Goal: Information Seeking & Learning: Learn about a topic

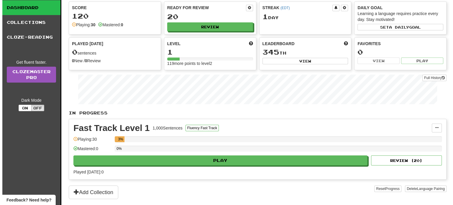
scroll to position [29, 0]
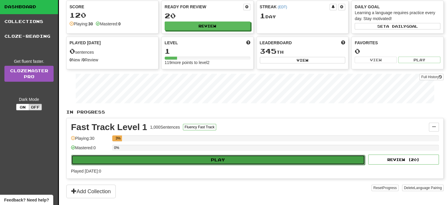
click at [192, 158] on button "Play" at bounding box center [218, 160] width 294 height 10
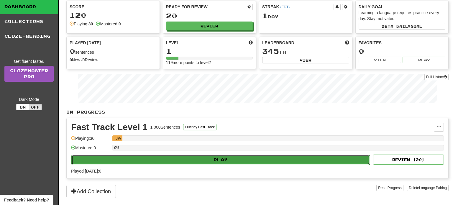
select select "**"
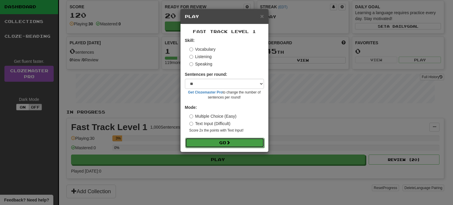
click at [213, 142] on button "Go" at bounding box center [224, 143] width 79 height 10
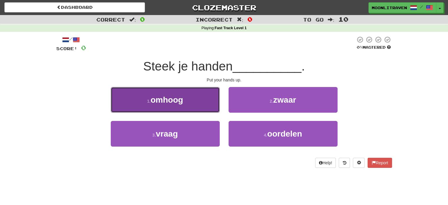
click at [190, 107] on button "1 . omhoog" at bounding box center [165, 100] width 109 height 26
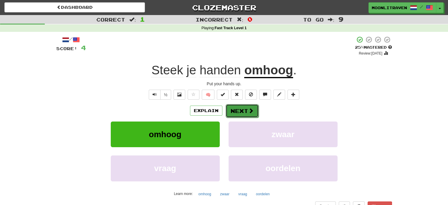
click at [246, 114] on button "Next" at bounding box center [242, 111] width 33 height 14
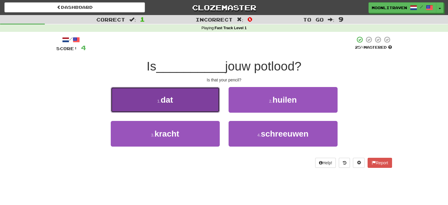
click at [188, 109] on button "1 . dat" at bounding box center [165, 100] width 109 height 26
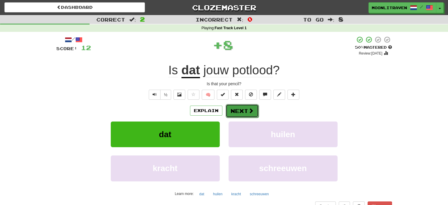
click at [242, 108] on button "Next" at bounding box center [242, 111] width 33 height 14
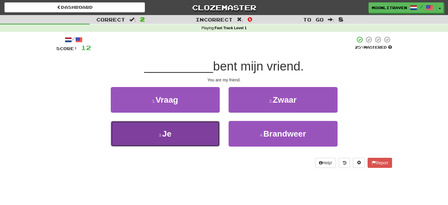
click at [191, 129] on button "3 . Je" at bounding box center [165, 134] width 109 height 26
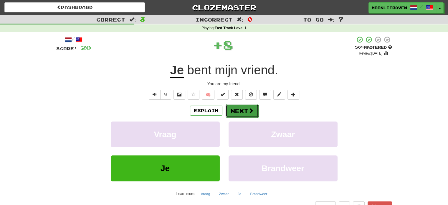
click at [249, 112] on span at bounding box center [251, 110] width 5 height 5
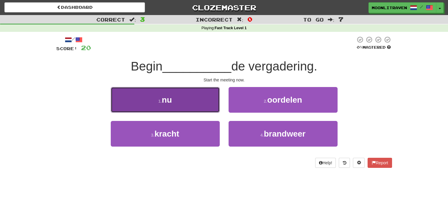
click at [183, 103] on button "1 . nu" at bounding box center [165, 100] width 109 height 26
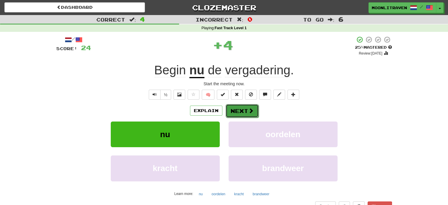
click at [247, 109] on button "Next" at bounding box center [242, 111] width 33 height 14
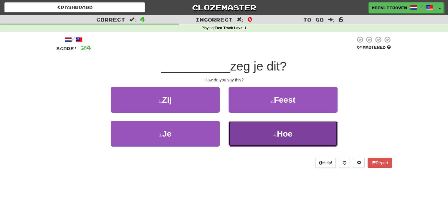
click at [283, 135] on span "Hoe" at bounding box center [285, 133] width 16 height 9
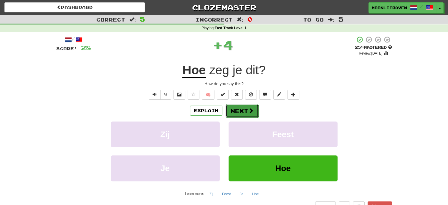
click at [251, 110] on span at bounding box center [251, 110] width 5 height 5
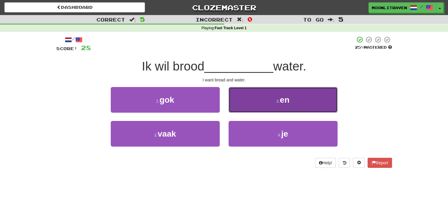
click at [269, 99] on button "2 . en" at bounding box center [283, 100] width 109 height 26
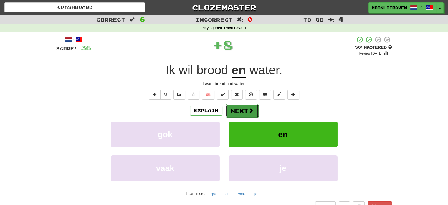
click at [246, 111] on button "Next" at bounding box center [242, 111] width 33 height 14
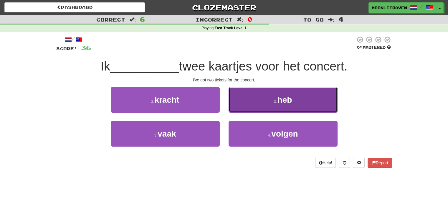
click at [259, 89] on button "2 . heb" at bounding box center [283, 100] width 109 height 26
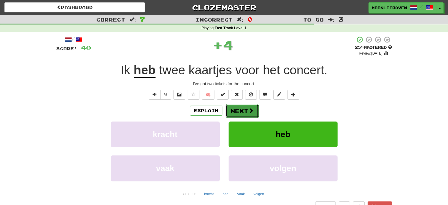
click at [250, 108] on span at bounding box center [251, 110] width 5 height 5
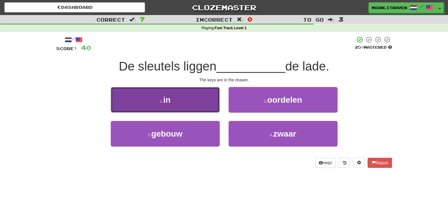
click at [207, 102] on button "1 . in" at bounding box center [165, 100] width 109 height 26
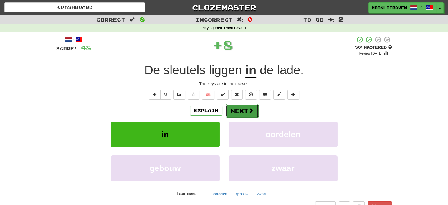
click at [247, 107] on button "Next" at bounding box center [242, 111] width 33 height 14
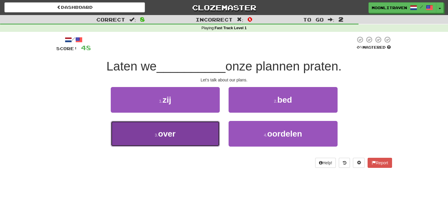
click at [184, 134] on button "3 . over" at bounding box center [165, 134] width 109 height 26
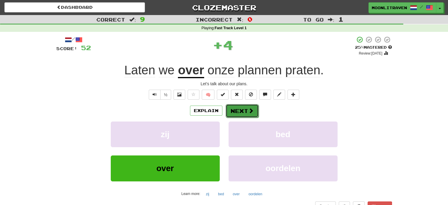
click at [240, 111] on button "Next" at bounding box center [242, 111] width 33 height 14
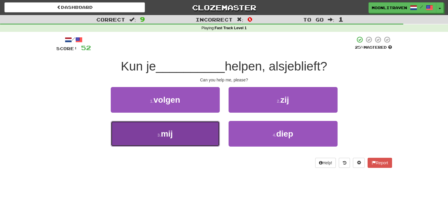
click at [195, 132] on button "3 . mij" at bounding box center [165, 134] width 109 height 26
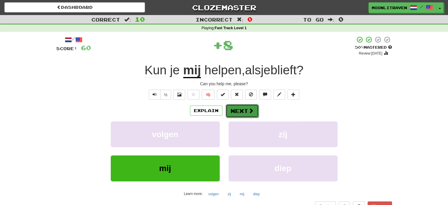
click at [245, 110] on button "Next" at bounding box center [242, 111] width 33 height 14
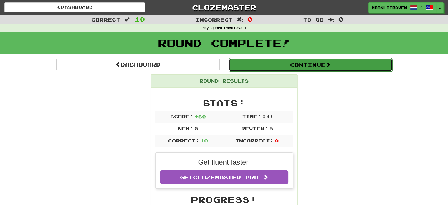
click at [310, 64] on button "Continue" at bounding box center [311, 65] width 164 height 14
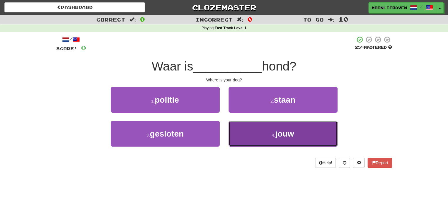
click at [281, 134] on span "jouw" at bounding box center [284, 133] width 19 height 9
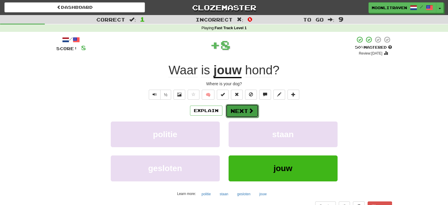
click at [246, 110] on button "Next" at bounding box center [242, 111] width 33 height 14
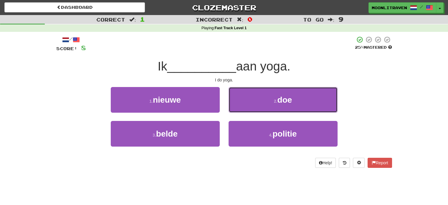
click at [246, 110] on button "2 . doe" at bounding box center [283, 100] width 109 height 26
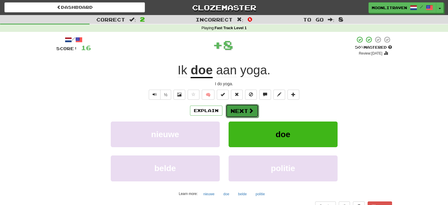
click at [246, 107] on button "Next" at bounding box center [242, 111] width 33 height 14
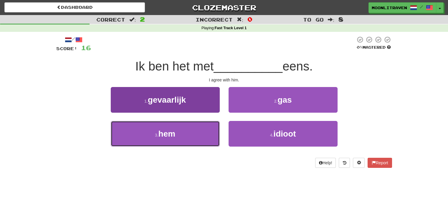
click at [191, 136] on button "3 . hem" at bounding box center [165, 134] width 109 height 26
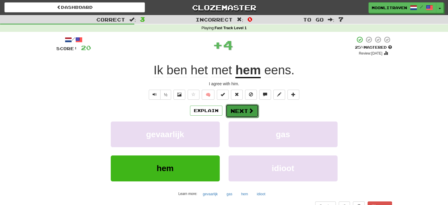
click at [250, 113] on span at bounding box center [251, 110] width 5 height 5
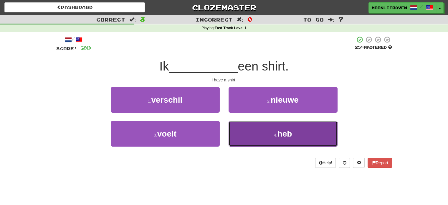
click at [283, 126] on button "4 . heb" at bounding box center [283, 134] width 109 height 26
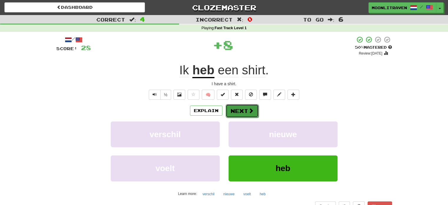
click at [236, 110] on button "Next" at bounding box center [242, 111] width 33 height 14
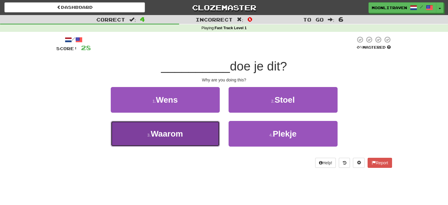
click at [198, 139] on button "3 . Waarom" at bounding box center [165, 134] width 109 height 26
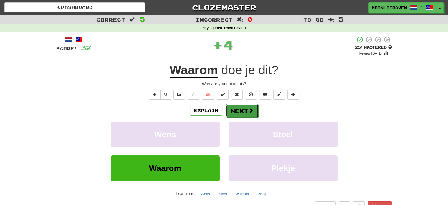
click at [246, 111] on button "Next" at bounding box center [242, 111] width 33 height 14
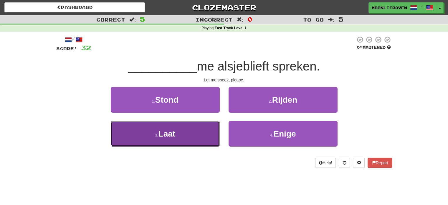
click at [195, 142] on button "3 . Laat" at bounding box center [165, 134] width 109 height 26
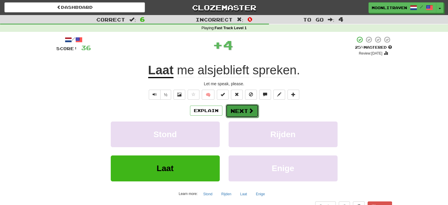
click at [244, 113] on button "Next" at bounding box center [242, 111] width 33 height 14
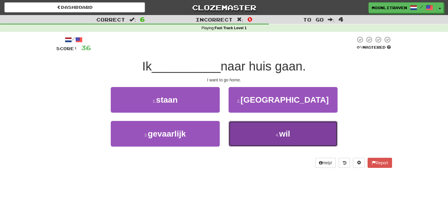
click at [278, 132] on button "4 . wil" at bounding box center [283, 134] width 109 height 26
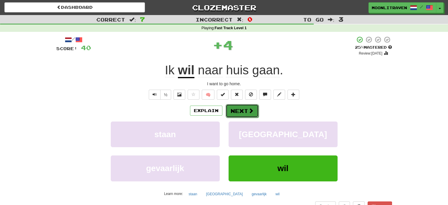
click at [245, 110] on button "Next" at bounding box center [242, 111] width 33 height 14
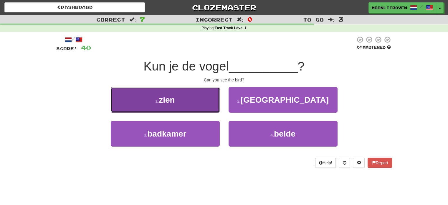
click at [205, 97] on button "1 . zien" at bounding box center [165, 100] width 109 height 26
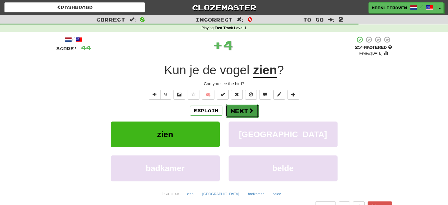
click at [249, 114] on button "Next" at bounding box center [242, 111] width 33 height 14
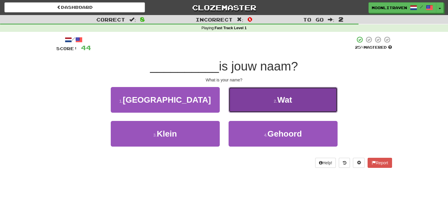
click at [280, 101] on span "Wat" at bounding box center [284, 99] width 15 height 9
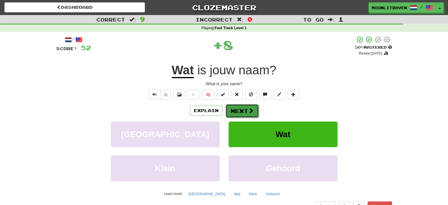
click at [247, 111] on button "Next" at bounding box center [242, 111] width 33 height 14
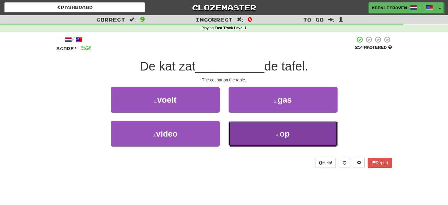
click at [306, 131] on button "4 . op" at bounding box center [283, 134] width 109 height 26
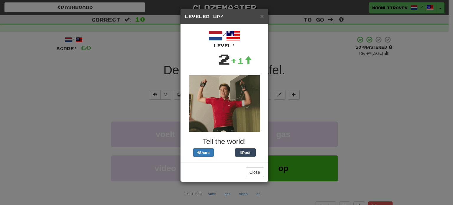
click at [363, 101] on div "× Leveled Up! / Level: 2 +1 Tell the world! Share Post Close" at bounding box center [226, 102] width 453 height 205
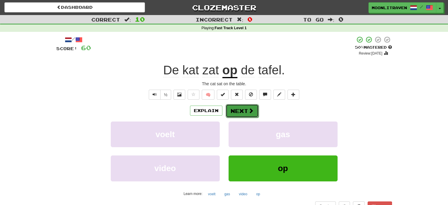
click at [247, 106] on button "Next" at bounding box center [242, 111] width 33 height 14
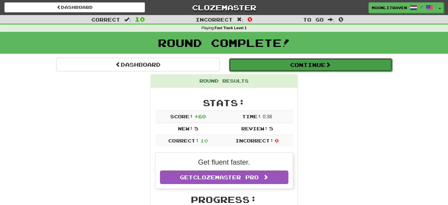
click at [325, 64] on button "Continue" at bounding box center [311, 65] width 164 height 14
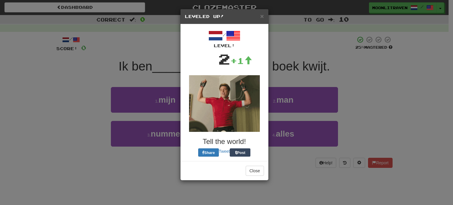
click at [448, 128] on div "× Leveled Up! / Level: 2 +1 Tell the world! Share Tweet Post Close" at bounding box center [226, 102] width 453 height 205
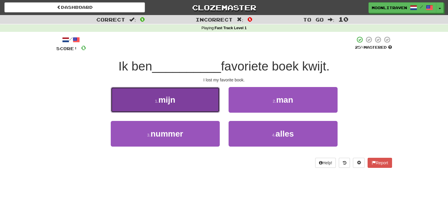
click at [198, 104] on button "1 . mijn" at bounding box center [165, 100] width 109 height 26
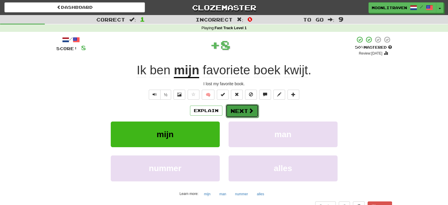
click at [244, 111] on button "Next" at bounding box center [242, 111] width 33 height 14
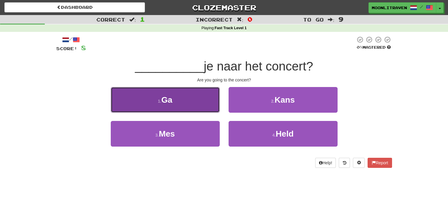
click at [191, 103] on button "1 . Ga" at bounding box center [165, 100] width 109 height 26
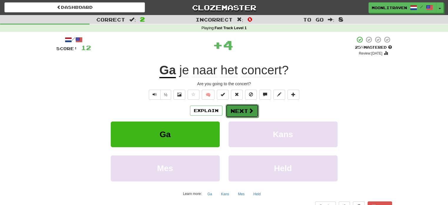
click at [241, 111] on button "Next" at bounding box center [242, 111] width 33 height 14
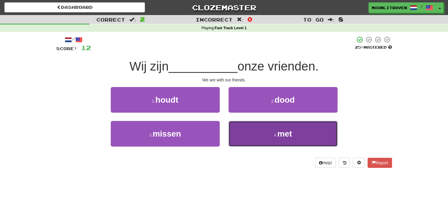
click at [280, 138] on button "4 . met" at bounding box center [283, 134] width 109 height 26
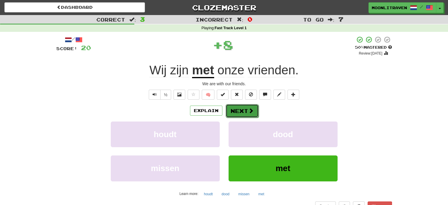
click at [241, 112] on button "Next" at bounding box center [242, 111] width 33 height 14
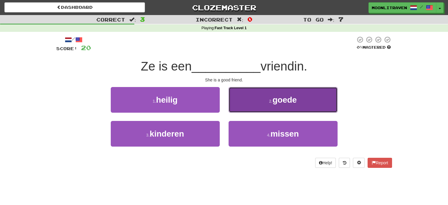
click at [304, 101] on button "2 . goede" at bounding box center [283, 100] width 109 height 26
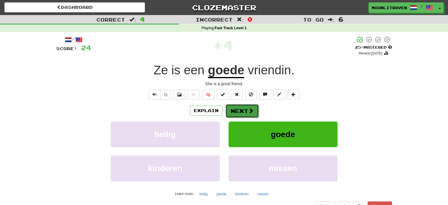
click at [244, 111] on button "Next" at bounding box center [242, 111] width 33 height 14
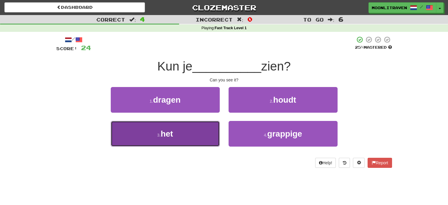
click at [197, 131] on button "3 . het" at bounding box center [165, 134] width 109 height 26
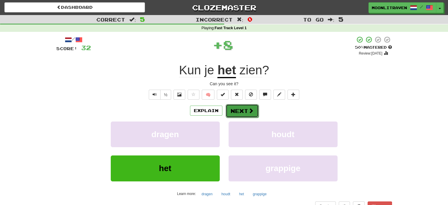
click at [231, 108] on button "Next" at bounding box center [242, 111] width 33 height 14
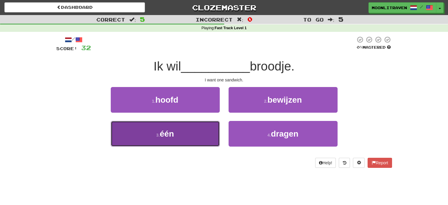
click at [194, 139] on button "3 . één" at bounding box center [165, 134] width 109 height 26
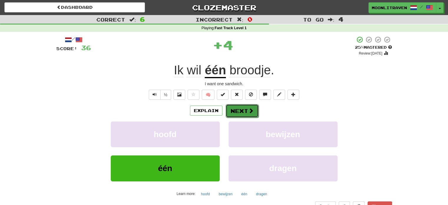
click at [233, 111] on button "Next" at bounding box center [242, 111] width 33 height 14
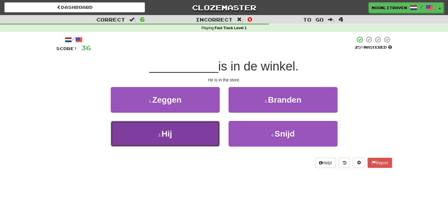
click at [195, 136] on button "3 . Hij" at bounding box center [165, 134] width 109 height 26
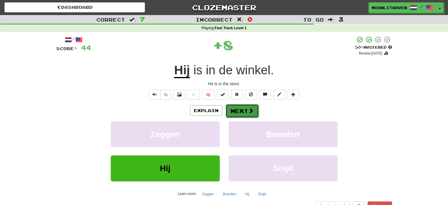
click at [241, 110] on button "Next" at bounding box center [242, 111] width 33 height 14
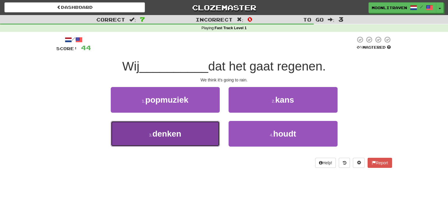
click at [199, 134] on button "3 . denken" at bounding box center [165, 134] width 109 height 26
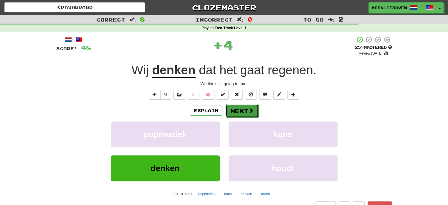
click at [238, 114] on button "Next" at bounding box center [242, 111] width 33 height 14
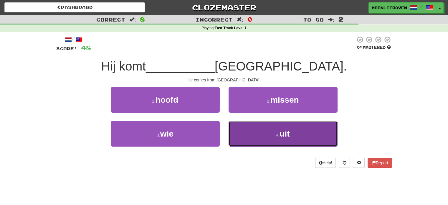
click at [286, 142] on button "4 . uit" at bounding box center [283, 134] width 109 height 26
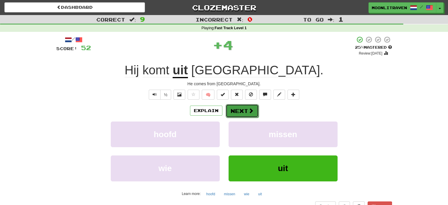
click at [244, 113] on button "Next" at bounding box center [242, 111] width 33 height 14
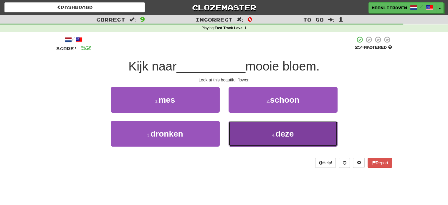
click at [271, 142] on button "4 . deze" at bounding box center [283, 134] width 109 height 26
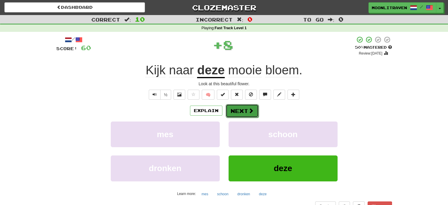
click at [249, 111] on span at bounding box center [251, 110] width 5 height 5
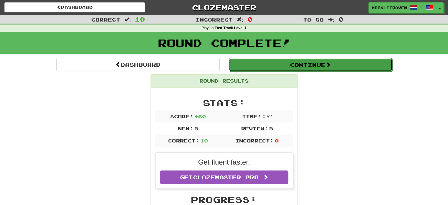
click at [265, 65] on button "Continue" at bounding box center [311, 65] width 164 height 14
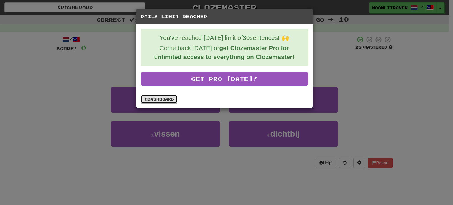
click at [170, 96] on link "Dashboard" at bounding box center [159, 99] width 37 height 9
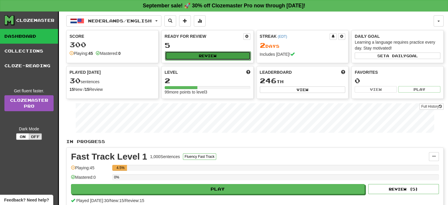
click at [200, 57] on button "Review" at bounding box center [208, 55] width 86 height 9
select select "**"
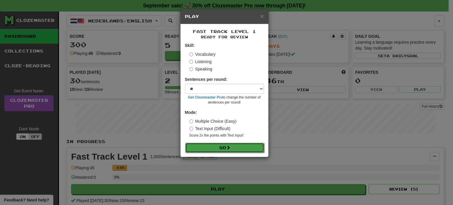
click at [226, 150] on button "Go" at bounding box center [224, 148] width 79 height 10
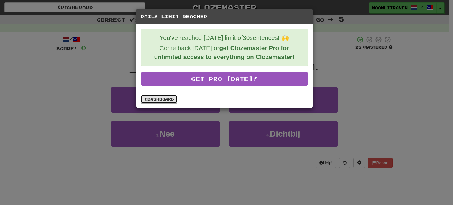
click at [173, 101] on link "Dashboard" at bounding box center [159, 99] width 37 height 9
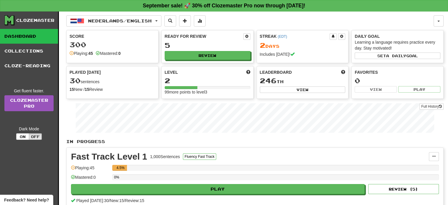
click at [274, 79] on span "246" at bounding box center [268, 80] width 17 height 8
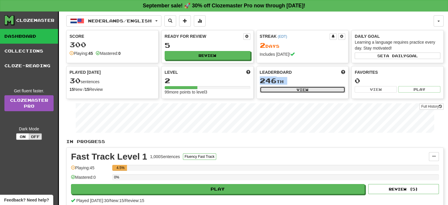
click at [274, 92] on button "View" at bounding box center [303, 89] width 86 height 6
select select "**********"
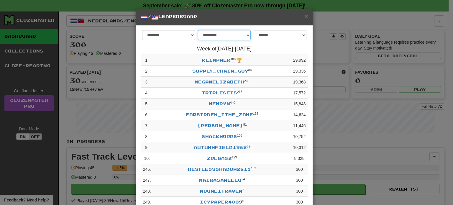
click at [208, 37] on select "**********" at bounding box center [224, 35] width 53 height 10
click at [159, 34] on select "******** *********" at bounding box center [168, 35] width 53 height 10
click at [163, 34] on select "******** *********" at bounding box center [168, 35] width 53 height 10
click at [263, 33] on select "**********" at bounding box center [280, 35] width 53 height 10
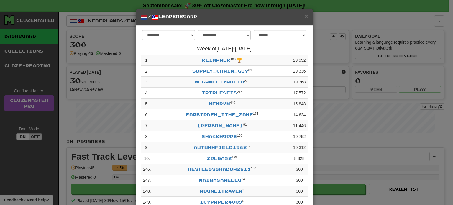
click at [349, 37] on div "**********" at bounding box center [226, 102] width 453 height 205
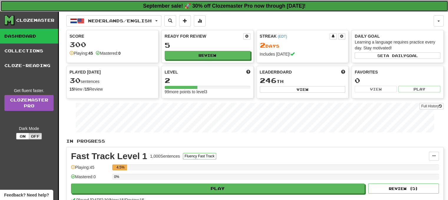
click at [156, 8] on strong "September sale! 🚀 30% off Clozemaster Pro now through [DATE]!" at bounding box center [224, 6] width 163 height 6
